Goal: Task Accomplishment & Management: Complete application form

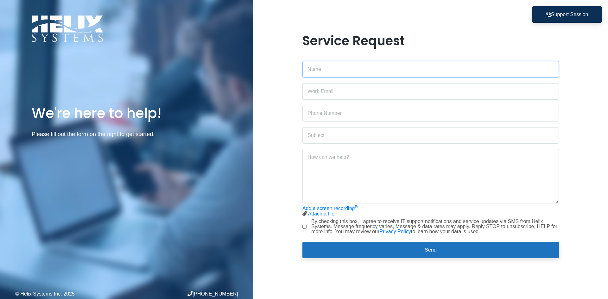
click at [361, 72] on input "text" at bounding box center [430, 69] width 256 height 16
type input "[PERSON_NAME]"
click at [346, 93] on input "email" at bounding box center [430, 91] width 256 height 16
type input "[PERSON_NAME][EMAIL_ADDRESS][DOMAIN_NAME]"
click at [356, 114] on input "text" at bounding box center [430, 113] width 256 height 16
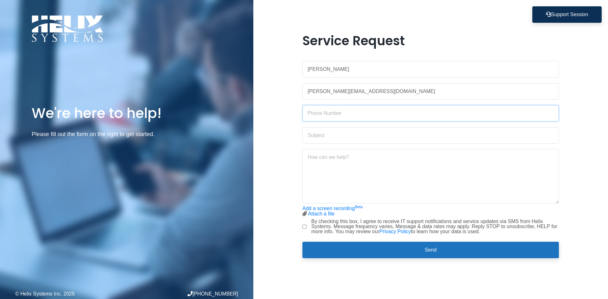
type input "2123029575"
click at [348, 137] on input "text" at bounding box center [430, 135] width 256 height 16
type input "Email forwarding"
click at [344, 161] on textarea at bounding box center [430, 176] width 256 height 54
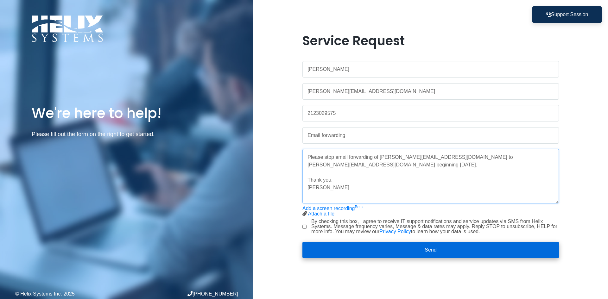
type textarea "Please stop email forwarding of [PERSON_NAME][EMAIL_ADDRESS][DOMAIN_NAME] to [P…"
click at [415, 250] on button "Send" at bounding box center [430, 250] width 256 height 16
